Goal: Check status: Check status

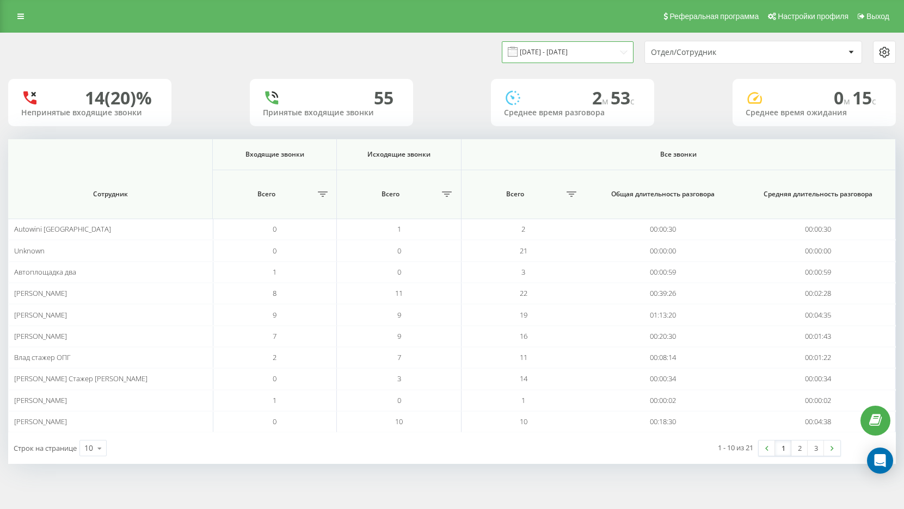
click at [594, 57] on input "[DATE] - [DATE]" at bounding box center [568, 51] width 132 height 21
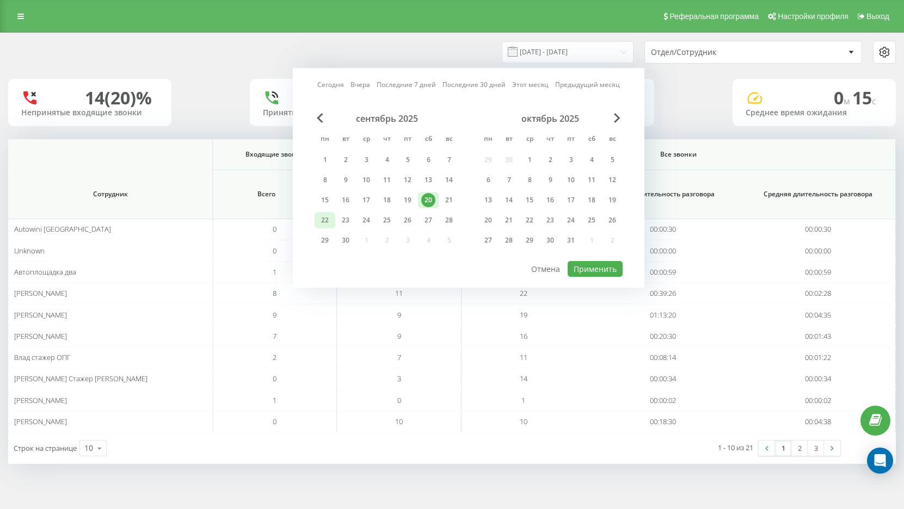
click at [319, 220] on div "22" at bounding box center [325, 220] width 14 height 14
click at [589, 272] on button "Применить" at bounding box center [594, 269] width 55 height 16
type input "[DATE] - [DATE]"
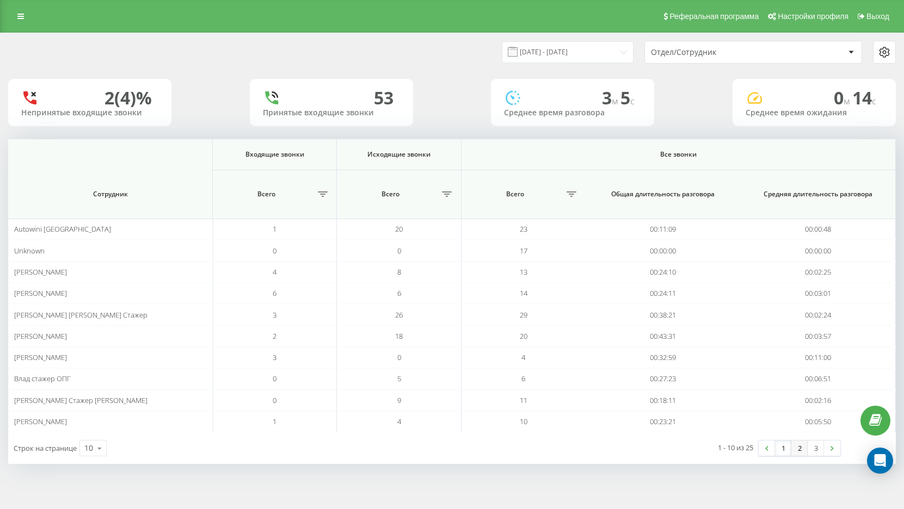
click at [796, 449] on link "2" at bounding box center [799, 448] width 16 height 15
